Goal: Information Seeking & Learning: Understand process/instructions

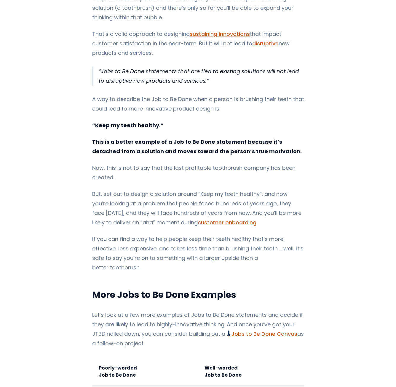
scroll to position [428, 0]
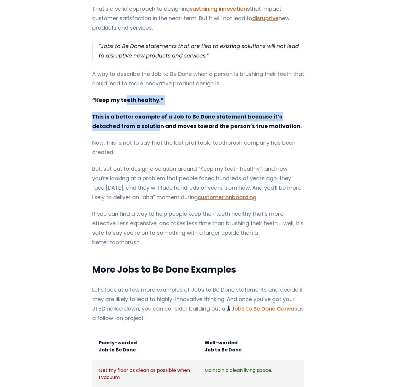
drag, startPoint x: 126, startPoint y: 116, endPoint x: 121, endPoint y: 92, distance: 25.0
click at [121, 92] on div "If you're trying to integrate Jobs to Be Done Jobs to Be Done Framework and Its…" at bounding box center [198, 334] width 212 height 1317
click at [121, 96] on strong "“Keep my teeth healthy.”" at bounding box center [127, 99] width 71 height 7
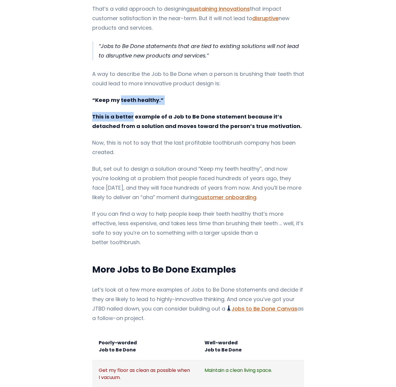
drag, startPoint x: 121, startPoint y: 92, endPoint x: 124, endPoint y: 109, distance: 18.0
click at [124, 109] on div "If you're trying to integrate Jobs to Be Done Jobs to Be Done Framework and Its…" at bounding box center [198, 334] width 212 height 1317
click at [124, 113] on strong "This is a better example of a Job to Be Done statement because it’s detached fr…" at bounding box center [197, 121] width 210 height 17
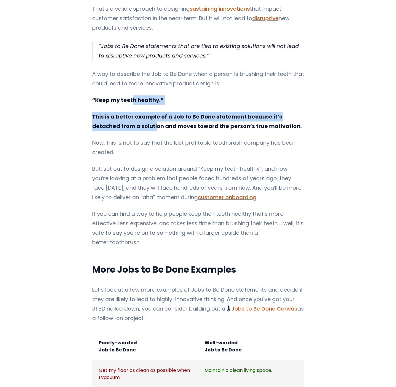
drag, startPoint x: 125, startPoint y: 116, endPoint x: 129, endPoint y: 85, distance: 31.7
click at [129, 85] on div "If you're trying to integrate Jobs to Be Done Jobs to Be Done Framework and Its…" at bounding box center [198, 334] width 212 height 1317
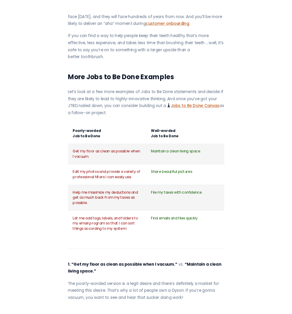
scroll to position [621, 0]
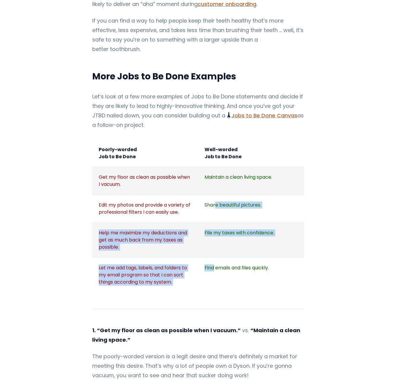
drag, startPoint x: 214, startPoint y: 240, endPoint x: 216, endPoint y: 188, distance: 52.8
click at [216, 188] on tbody "Poorly-worded Job to Be Done Well-worded Job to Be Done Get my floor as clean a…" at bounding box center [198, 215] width 212 height 153
click at [216, 195] on td "Share beautiful pictures." at bounding box center [251, 209] width 106 height 28
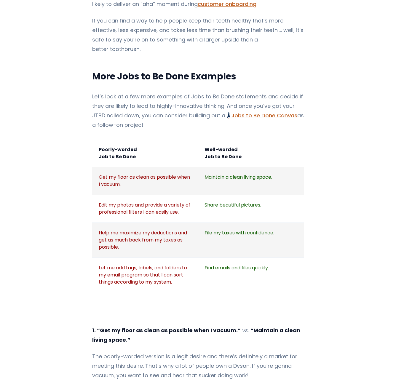
click at [197, 92] on p "Let’s look at a few more examples of Jobs to Be Done statements and decide if t…" at bounding box center [198, 111] width 212 height 38
click at [351, 39] on main "How to Write Jobs to Be Done Example Statements If you're trying to integrate J…" at bounding box center [198, 335] width 396 height 1832
